Goal: Transaction & Acquisition: Purchase product/service

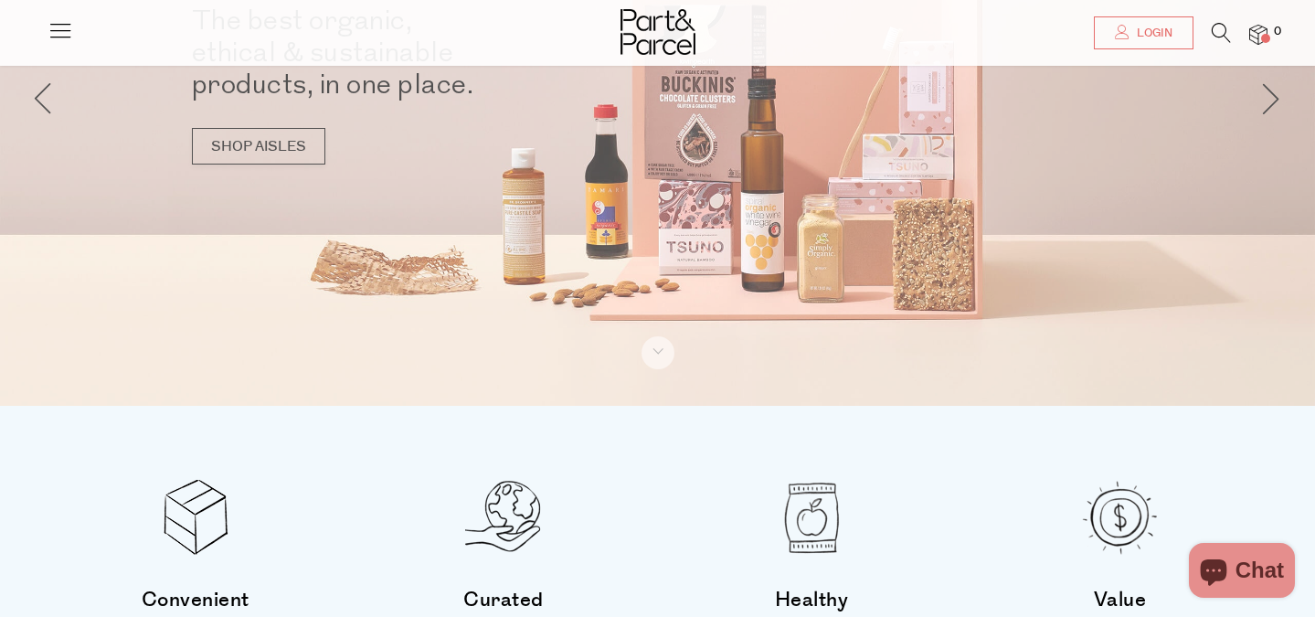
scroll to position [197, 0]
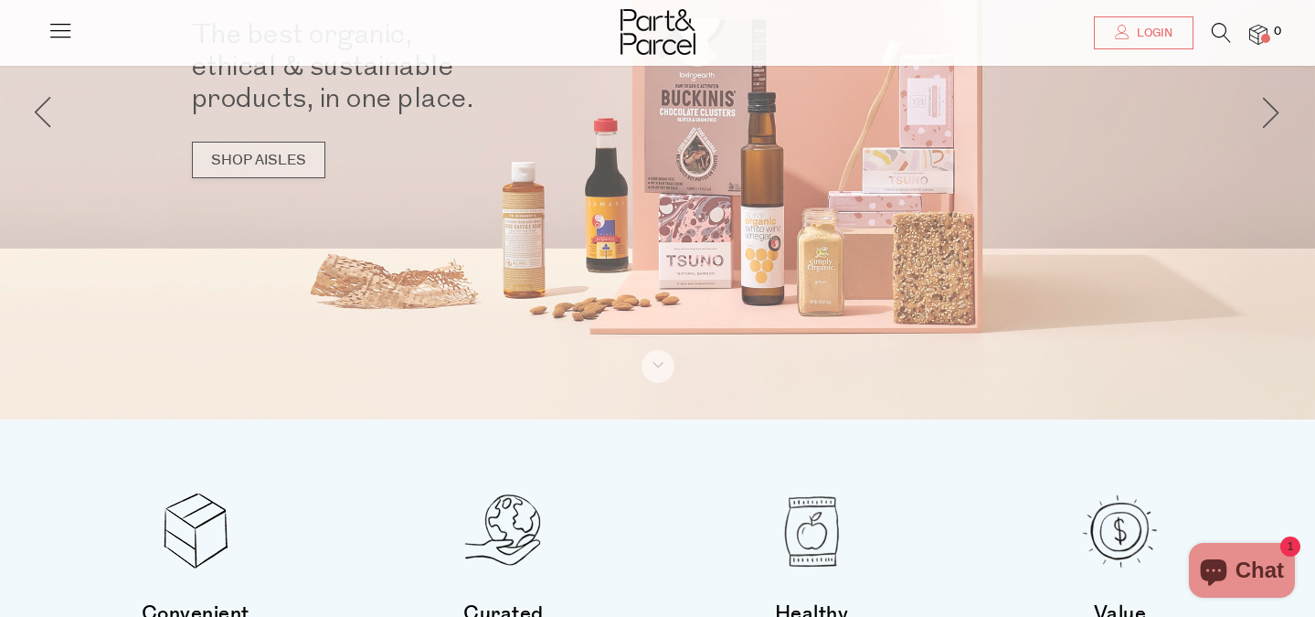
click at [239, 160] on link "SHOP AISLES" at bounding box center [258, 160] width 133 height 37
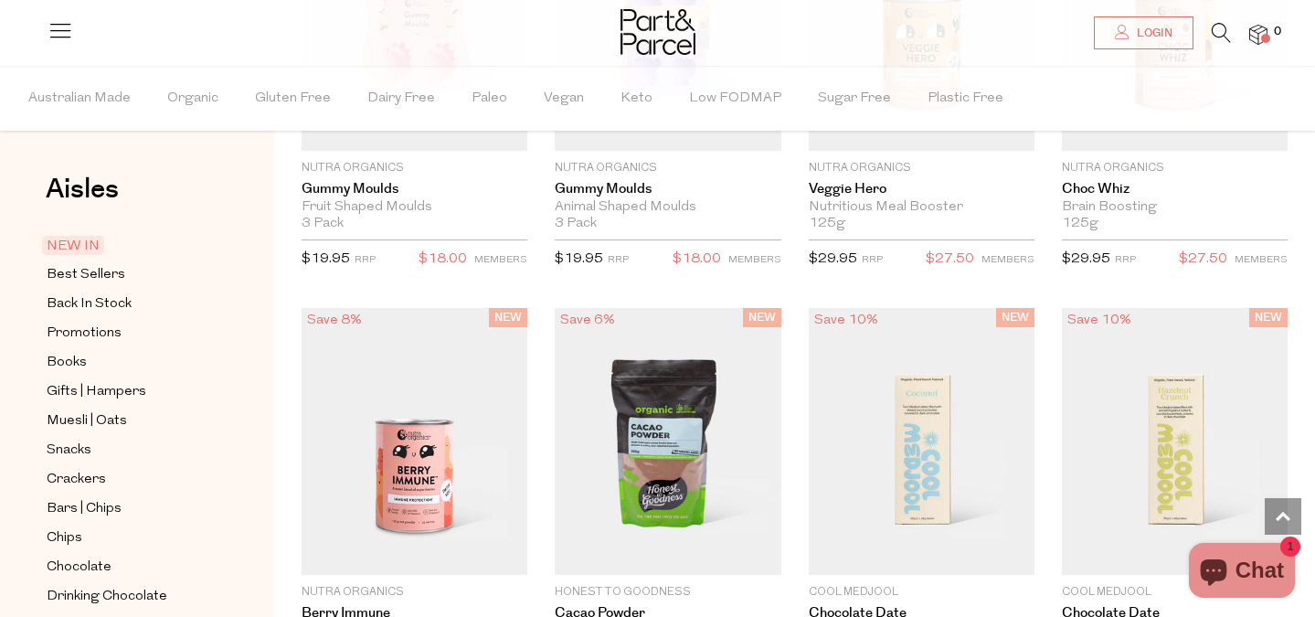
scroll to position [2069, 0]
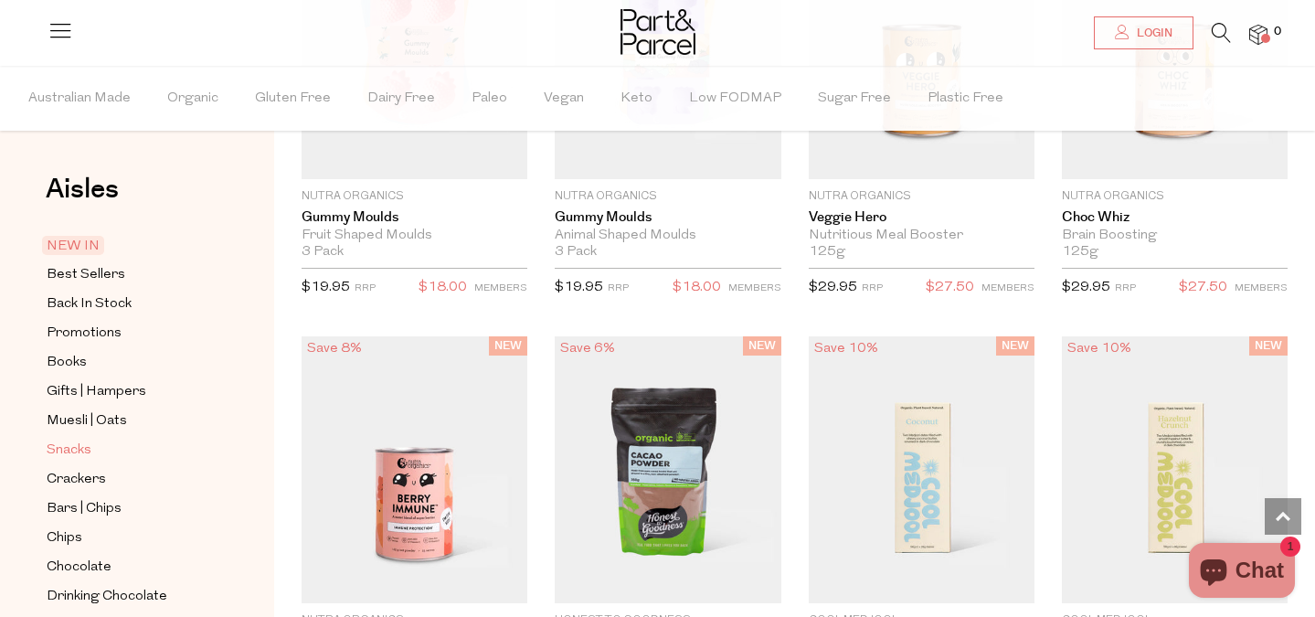
click at [65, 448] on span "Snacks" at bounding box center [69, 450] width 45 height 22
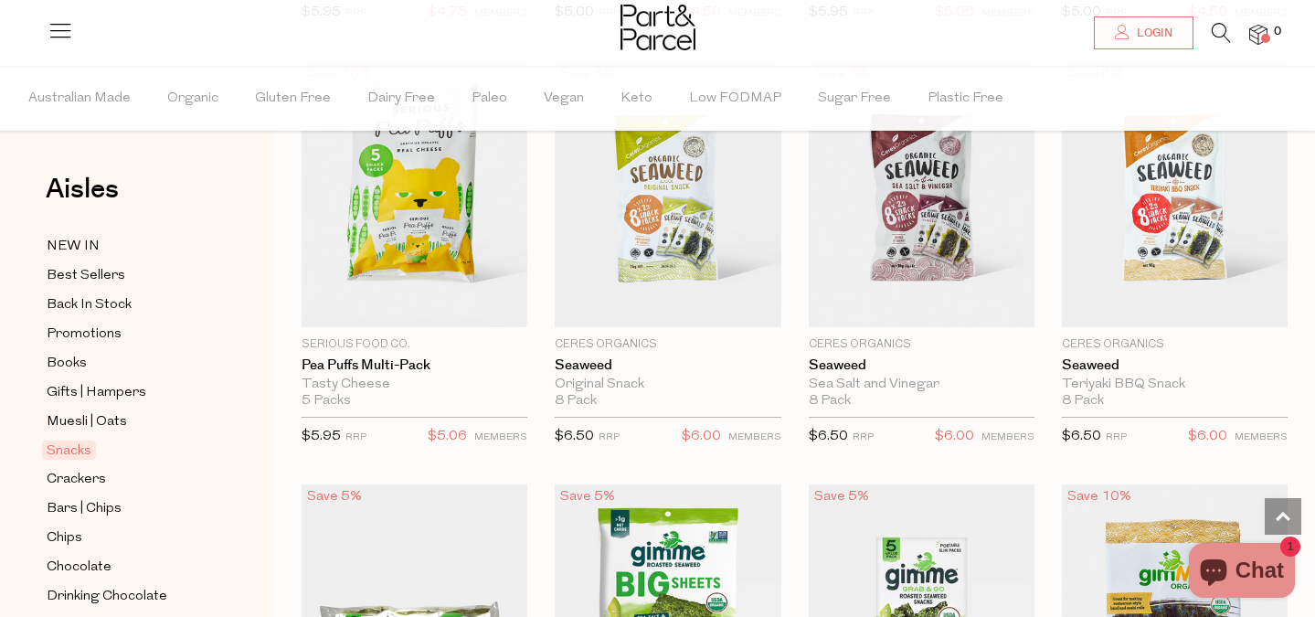
scroll to position [5292, 0]
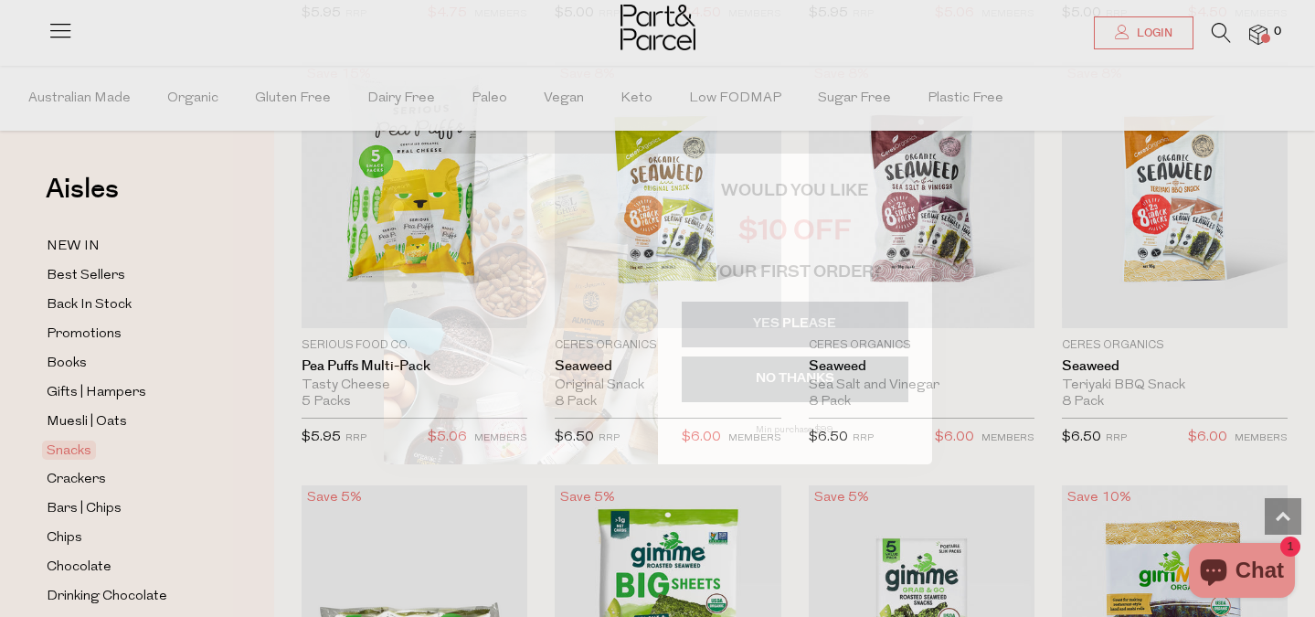
click at [904, 183] on circle "Close dialog" at bounding box center [908, 176] width 30 height 30
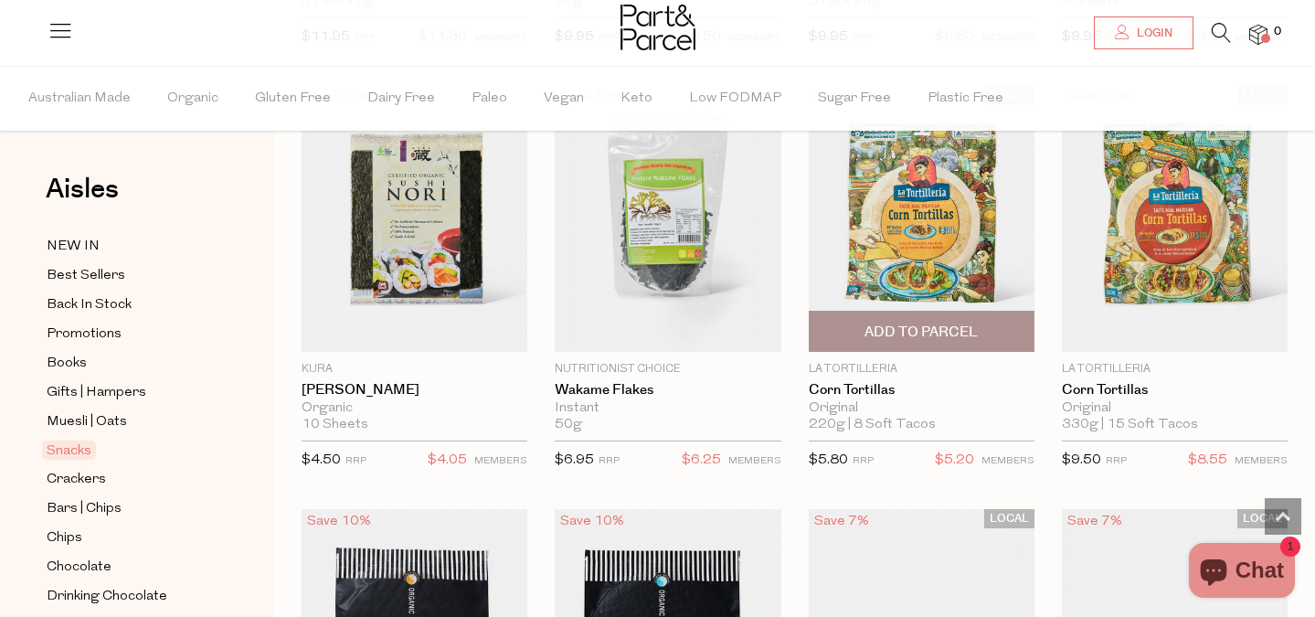
scroll to position [6120, 0]
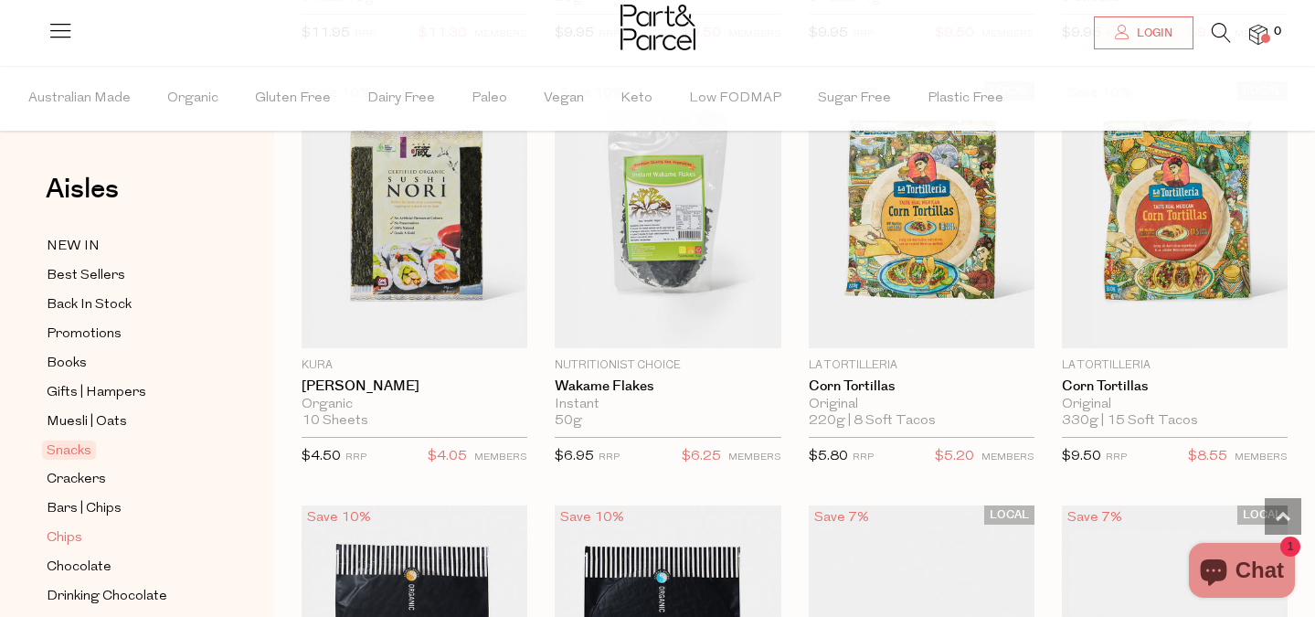
click at [65, 535] on span "Chips" at bounding box center [65, 538] width 36 height 22
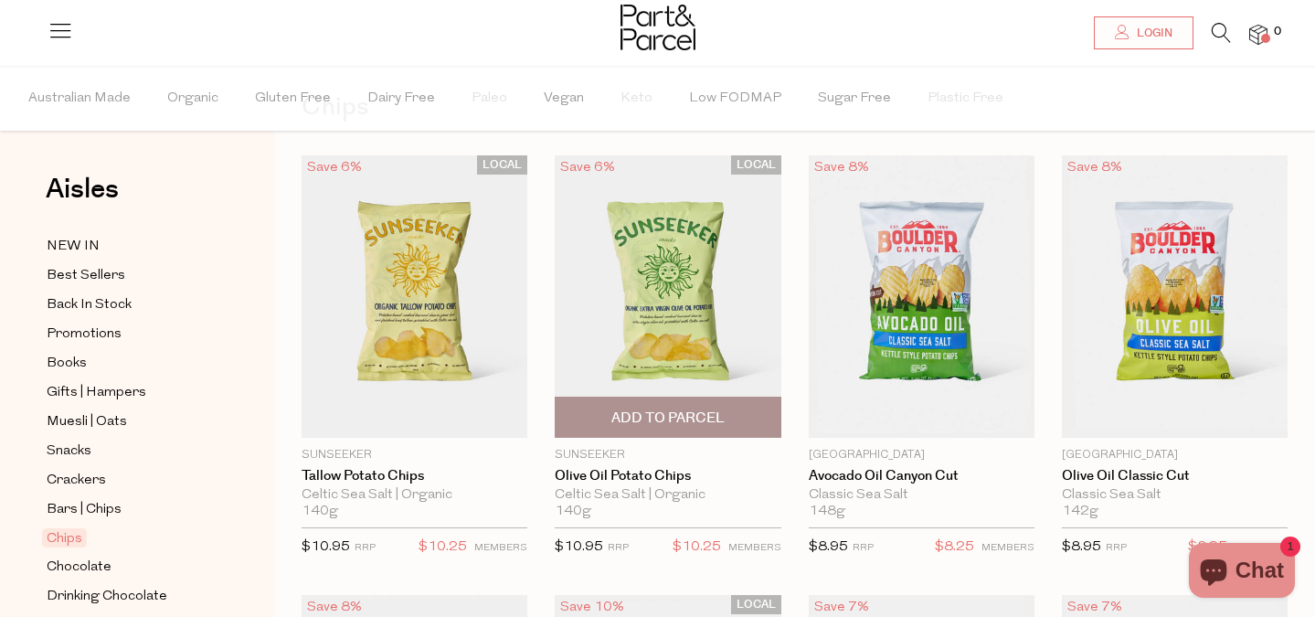
scroll to position [97, 0]
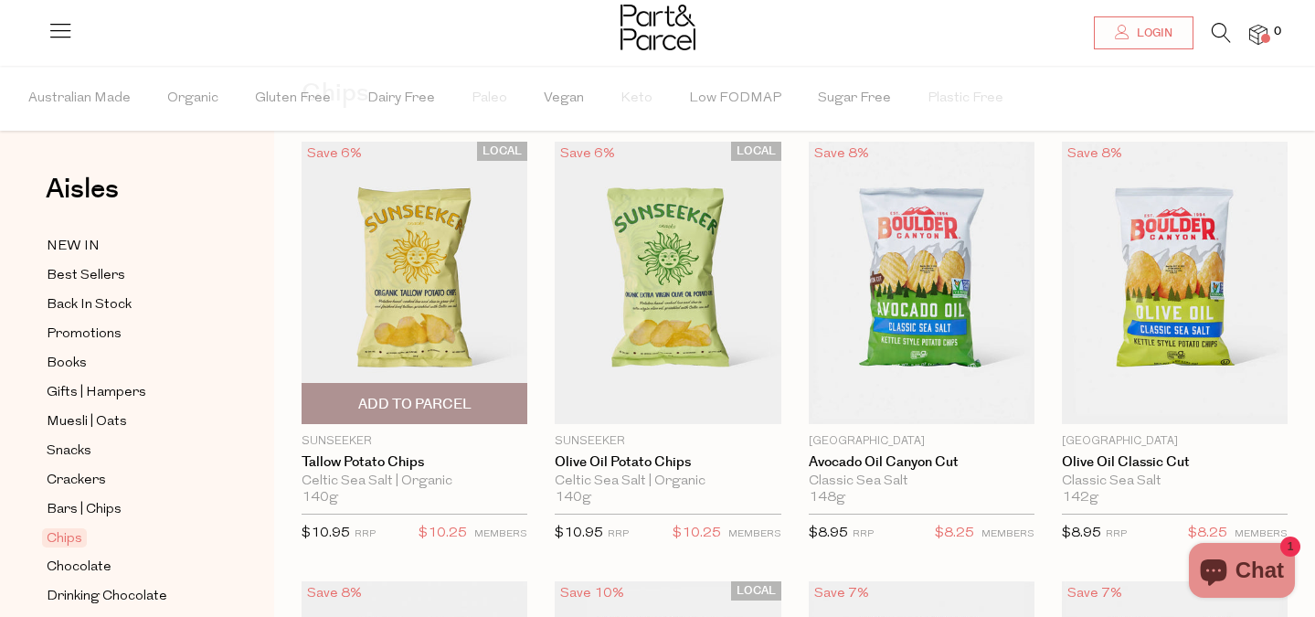
click at [375, 307] on img at bounding box center [414, 283] width 226 height 282
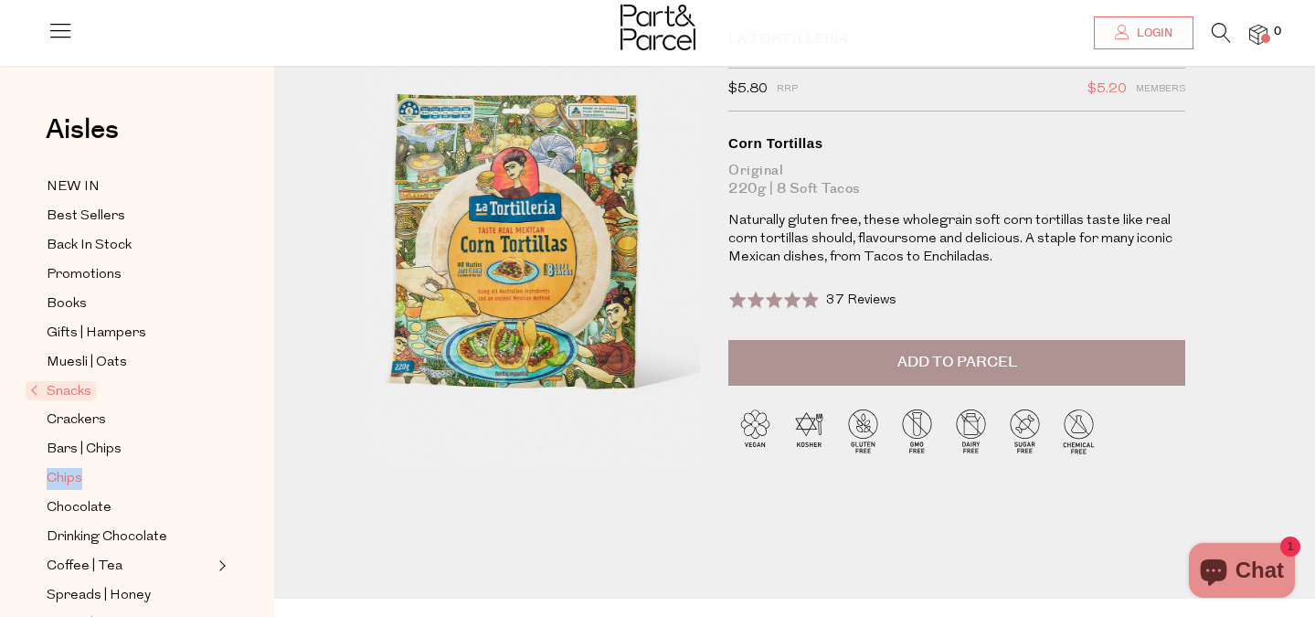
scroll to position [97, 0]
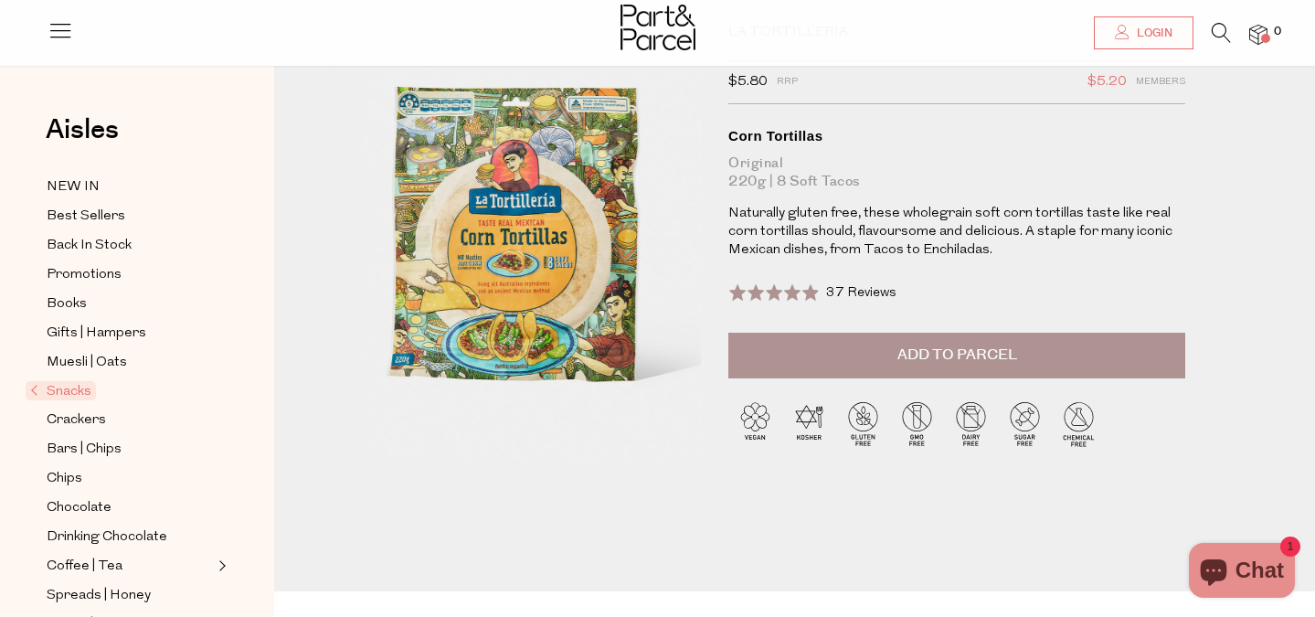
click at [863, 288] on span "37 Reviews" at bounding box center [861, 293] width 70 height 14
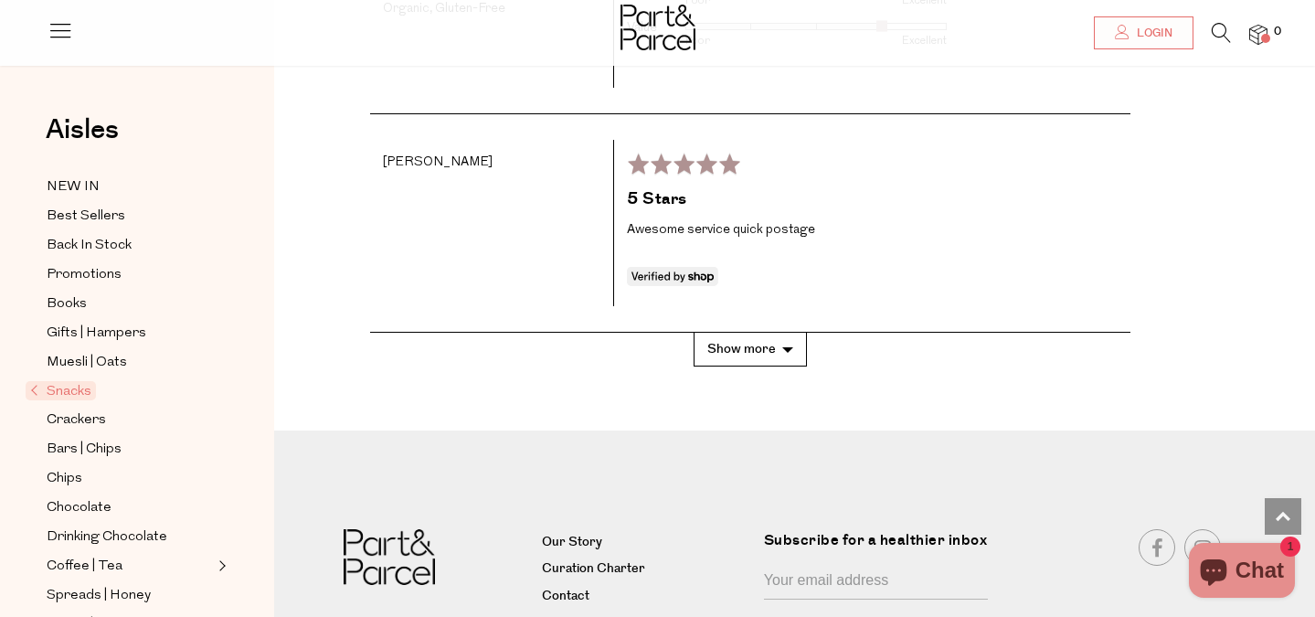
scroll to position [4020, 0]
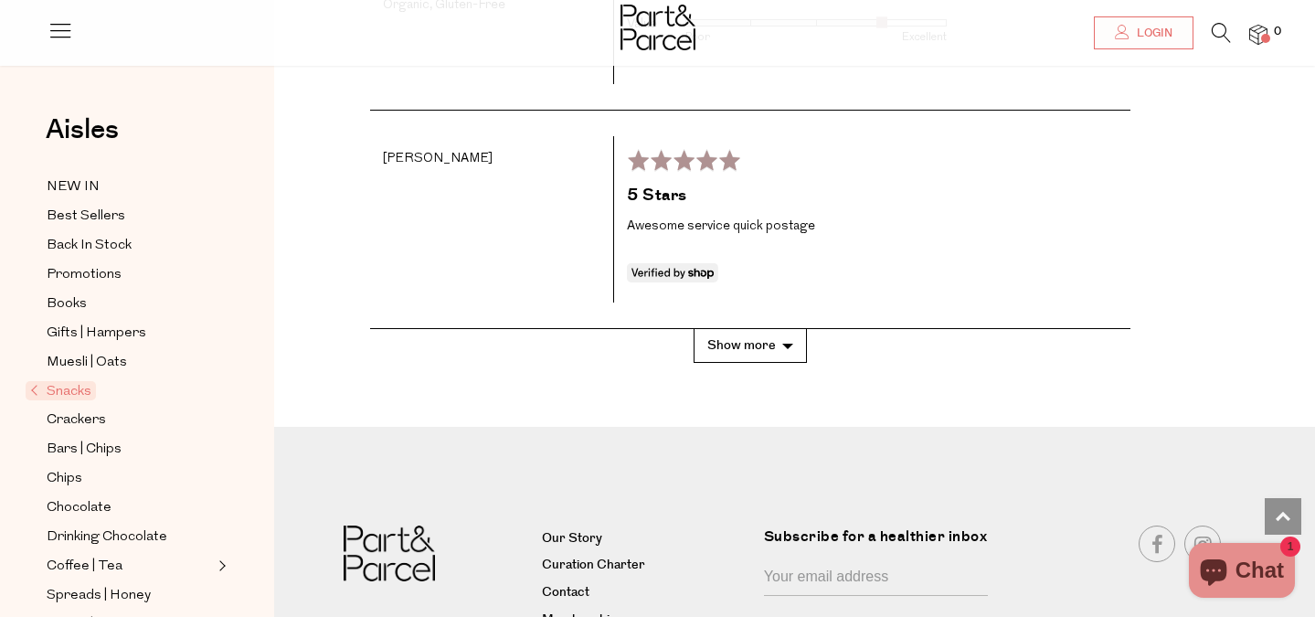
click at [753, 329] on button "Show more" at bounding box center [749, 346] width 113 height 34
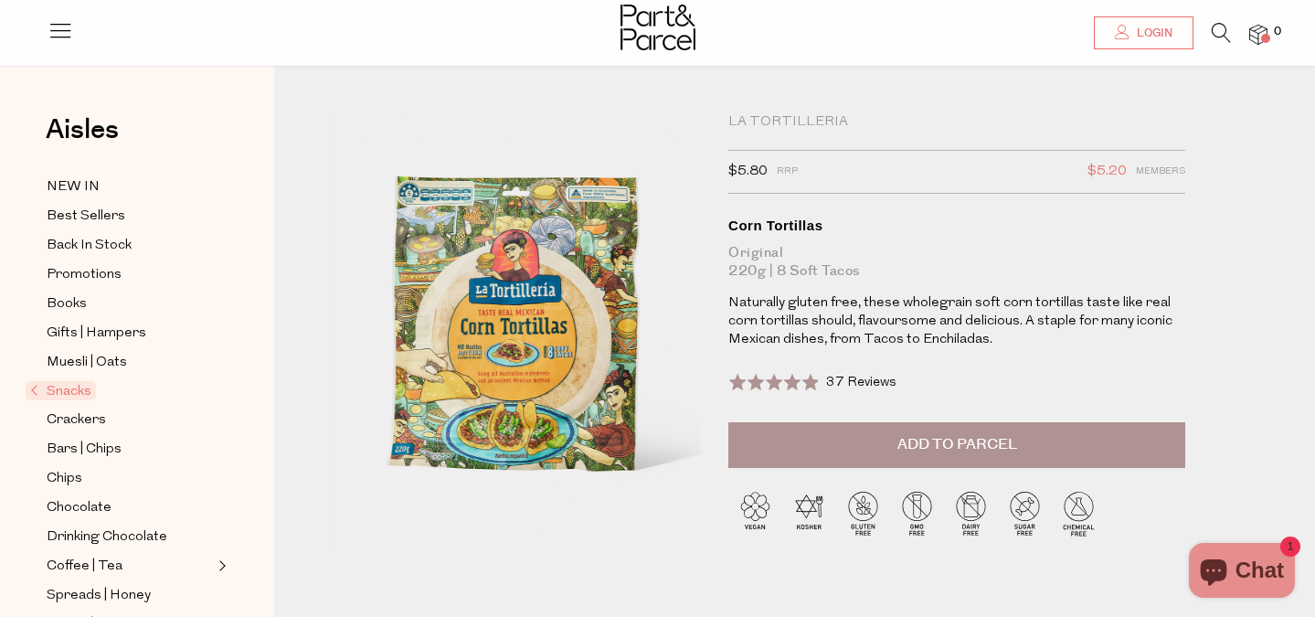
scroll to position [0, 0]
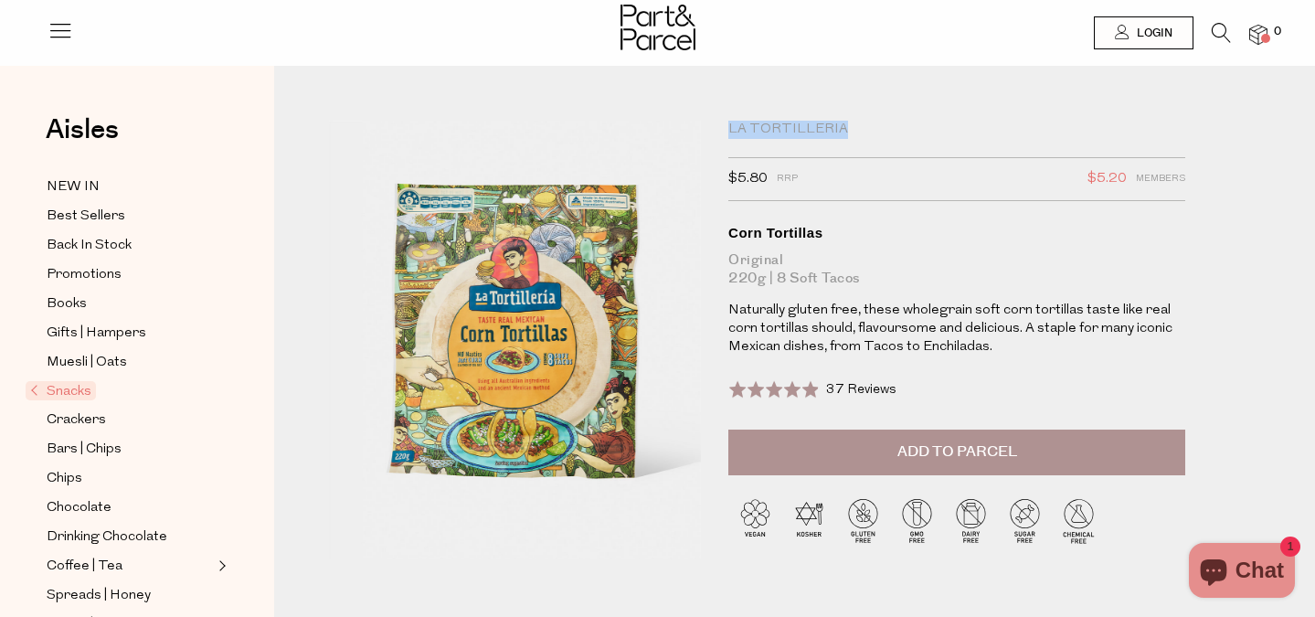
drag, startPoint x: 727, startPoint y: 135, endPoint x: 861, endPoint y: 137, distance: 133.4
click at [861, 137] on div "La Tortilleria $5.80 RRP $5.20 Members Available: In Stock Corn Tortillas Origi…" at bounding box center [954, 382] width 480 height 522
copy div "La Tortilleria"
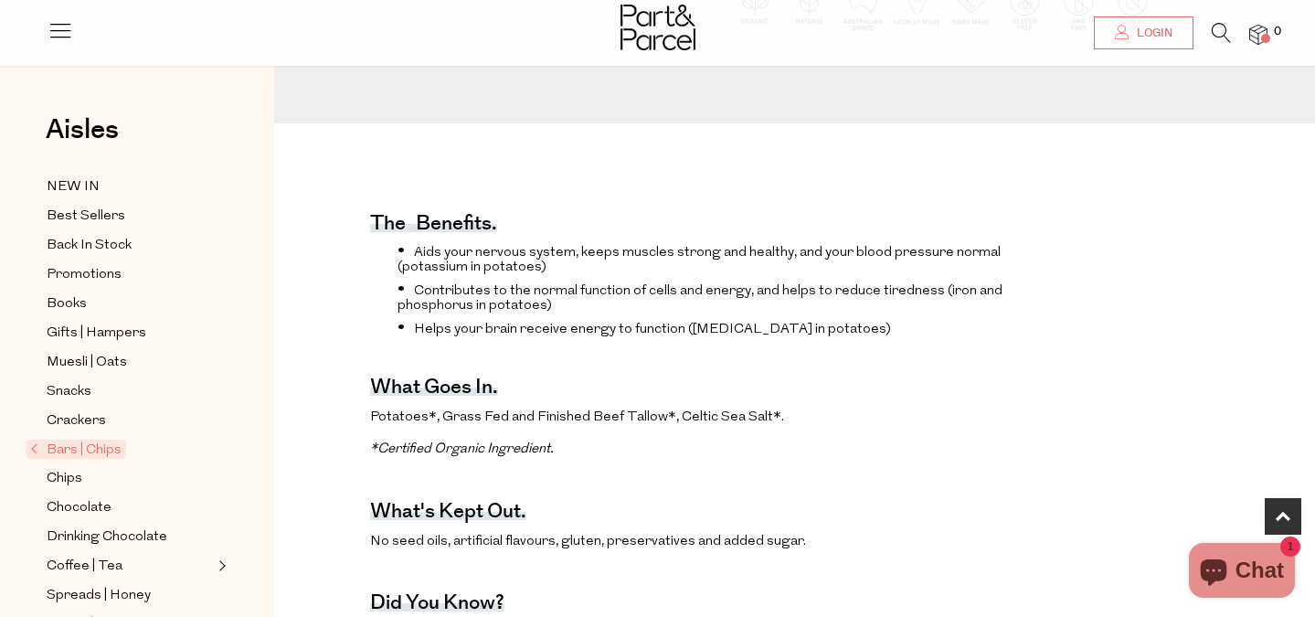
scroll to position [533, 0]
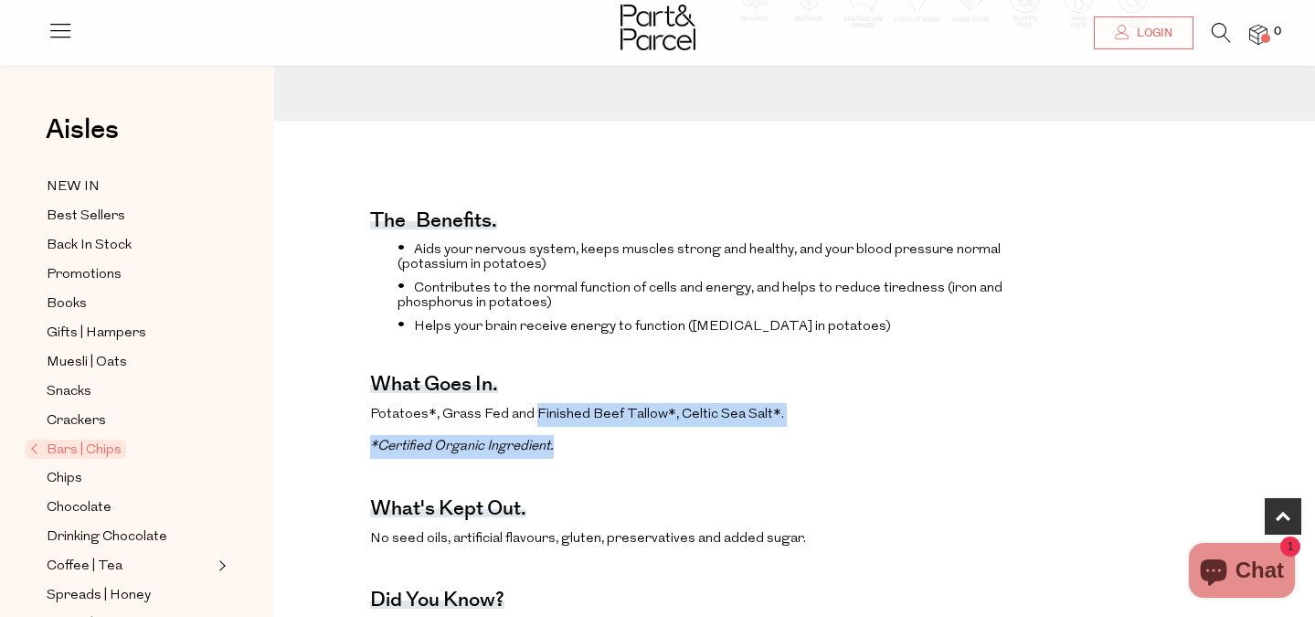
drag, startPoint x: 535, startPoint y: 417, endPoint x: 585, endPoint y: 448, distance: 58.3
click at [585, 448] on p "*Certified Organic Ingredient." at bounding box center [689, 447] width 638 height 24
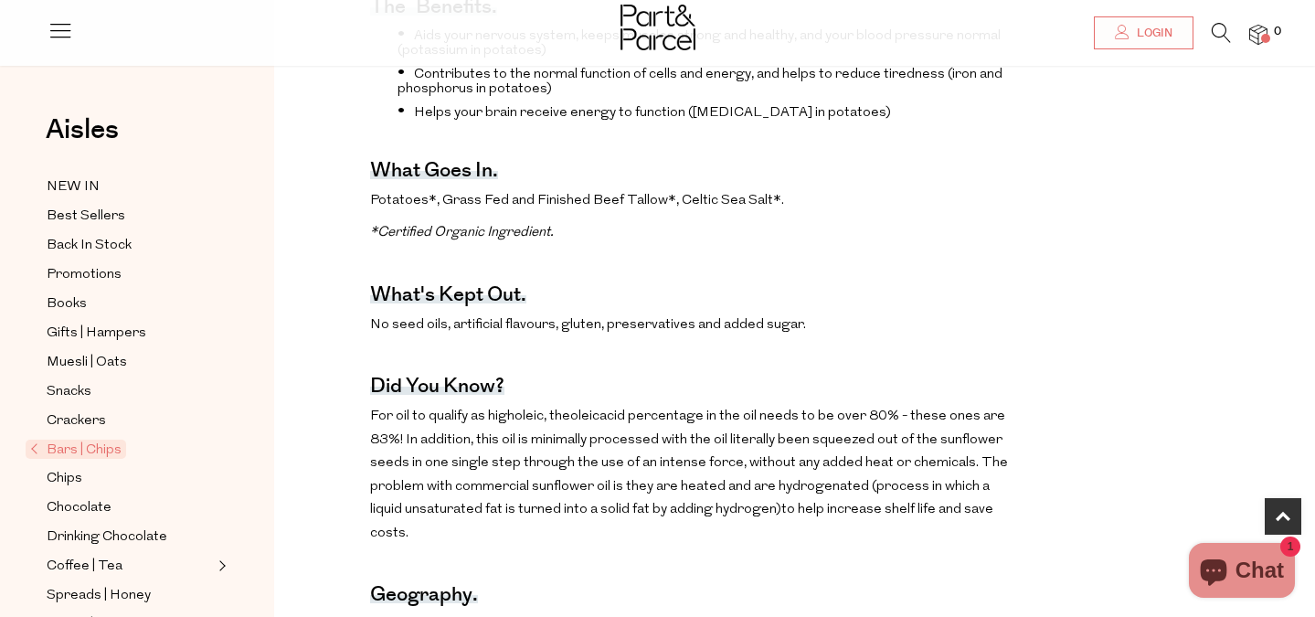
scroll to position [756, 0]
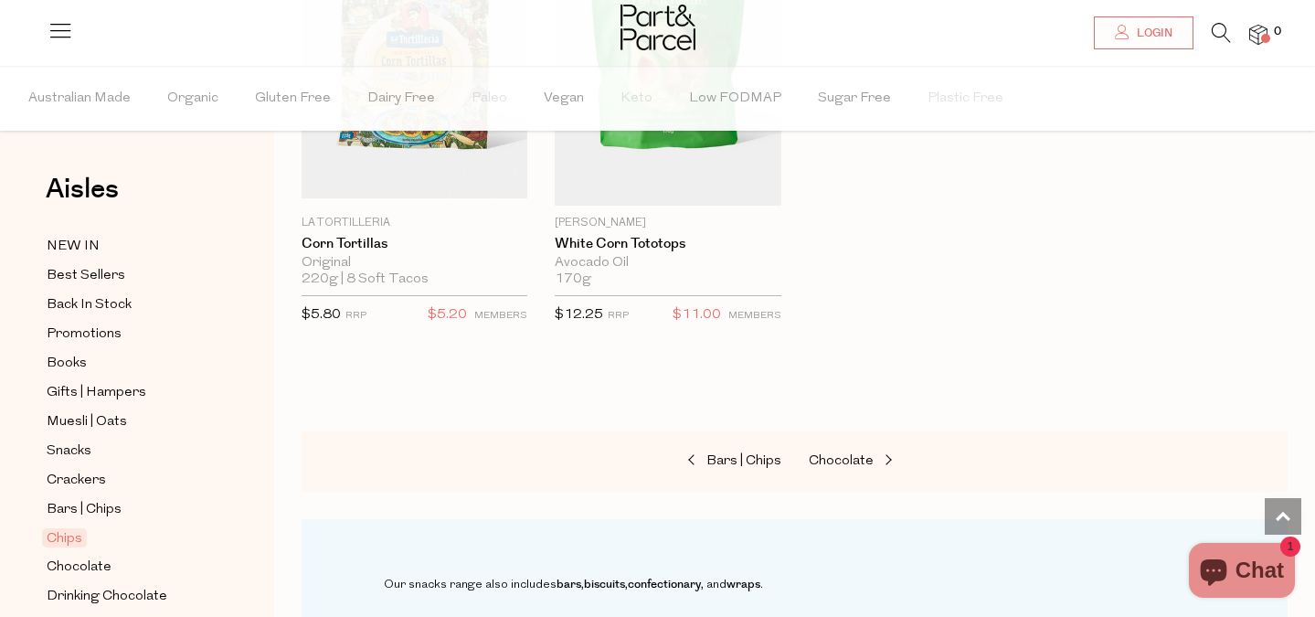
scroll to position [2033, 0]
